Goal: Transaction & Acquisition: Download file/media

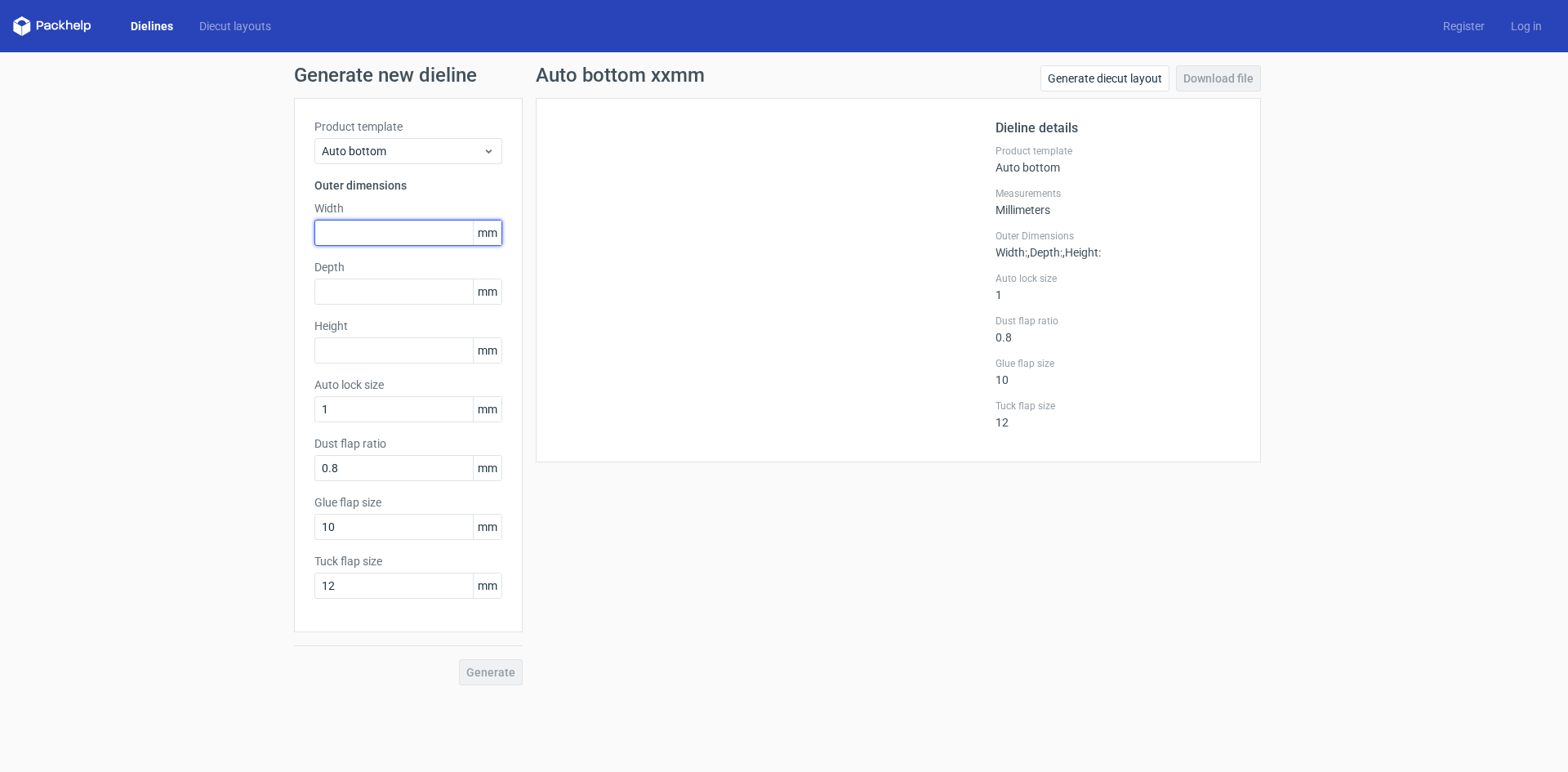
click at [339, 230] on input "text" at bounding box center [408, 233] width 188 height 26
type input "60"
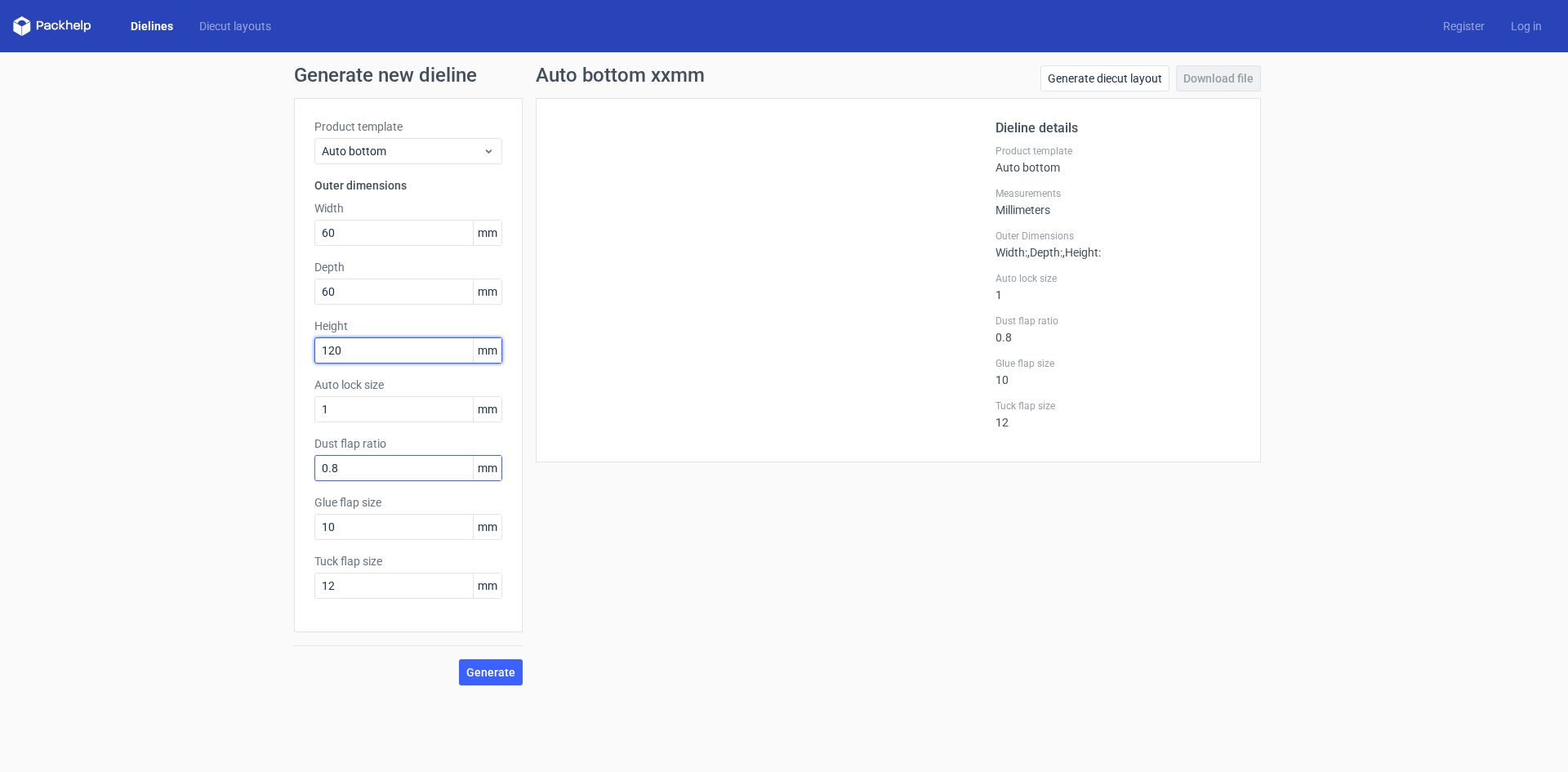
type input "120"
click at [367, 472] on input "0.8" at bounding box center [408, 468] width 188 height 26
click at [366, 533] on input "10" at bounding box center [408, 526] width 188 height 26
drag, startPoint x: 345, startPoint y: 530, endPoint x: 305, endPoint y: 530, distance: 40.0
click at [305, 530] on div "Product template Auto bottom Outer dimensions Width 60 mm Depth 60 mm Height 12…" at bounding box center [408, 365] width 229 height 534
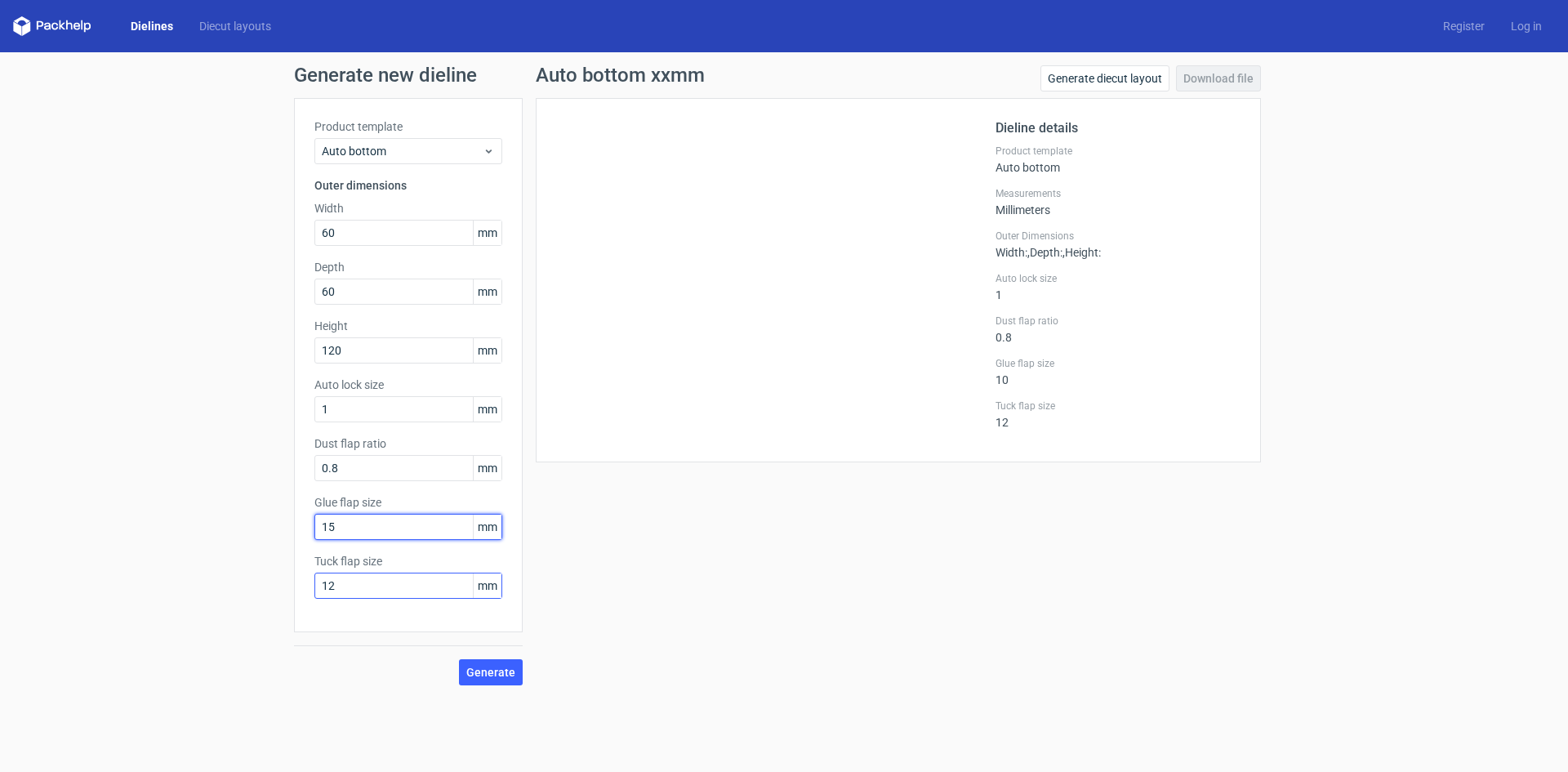
type input "15"
click at [344, 583] on input "12" at bounding box center [408, 586] width 188 height 26
drag, startPoint x: 379, startPoint y: 592, endPoint x: 272, endPoint y: 584, distance: 107.3
click at [272, 584] on div "Generate new dieline Product template Auto bottom Outer dimensions Width 60 mm …" at bounding box center [784, 375] width 1568 height 646
click at [493, 672] on span "Generate" at bounding box center [490, 672] width 49 height 11
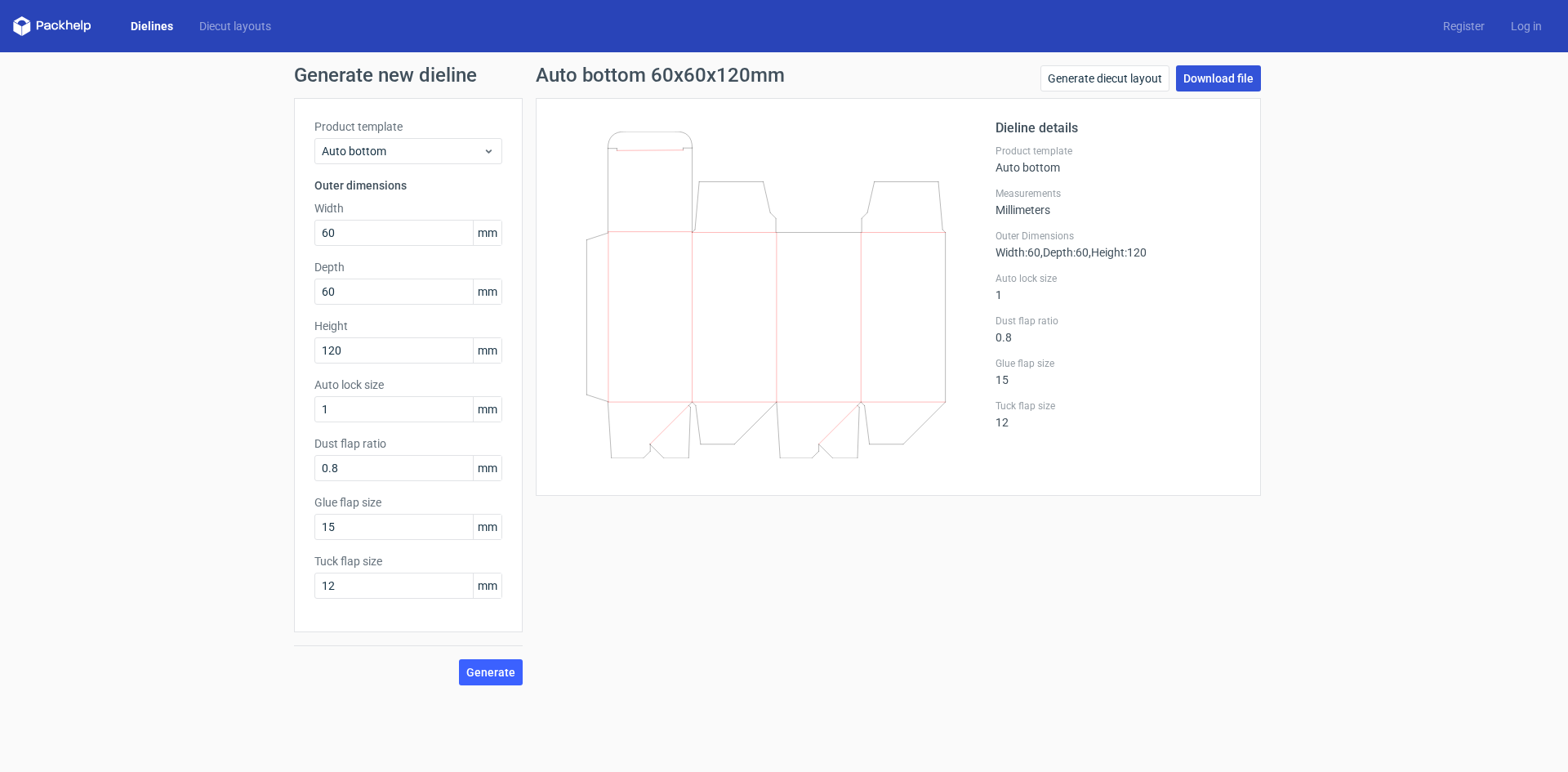
click at [1217, 66] on link "Download file" at bounding box center [1218, 78] width 85 height 26
